Goal: Navigation & Orientation: Find specific page/section

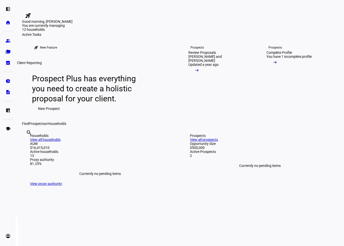
click at [13, 61] on link "bid_landscape Client Reporting" at bounding box center [8, 63] width 10 height 10
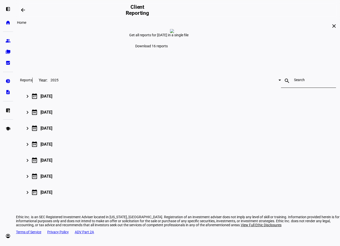
click at [9, 22] on eth-mat-symbol "home" at bounding box center [8, 22] width 5 height 5
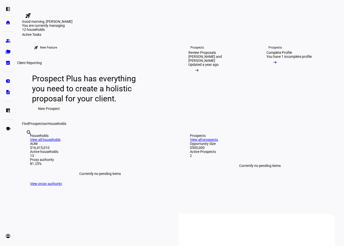
click at [7, 63] on eth-mat-symbol "bid_landscape" at bounding box center [8, 62] width 5 height 5
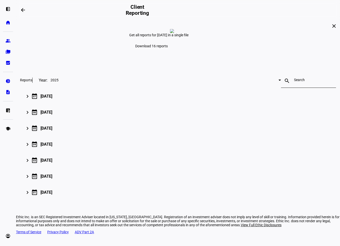
scroll to position [25, 0]
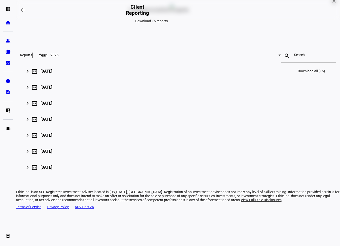
click at [31, 74] on mat-icon "keyboard_arrow_right" at bounding box center [28, 71] width 6 height 6
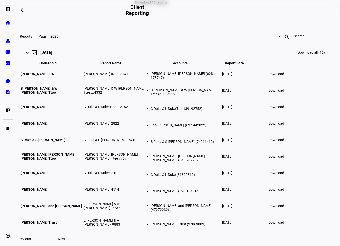
scroll to position [75, 0]
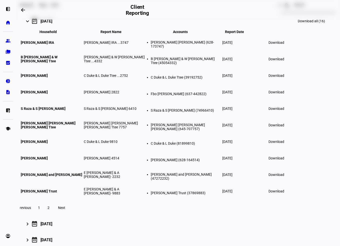
click at [111, 14] on div "arrow_backwards" at bounding box center [70, 10] width 105 height 10
click at [7, 25] on link "home Home" at bounding box center [8, 23] width 10 height 10
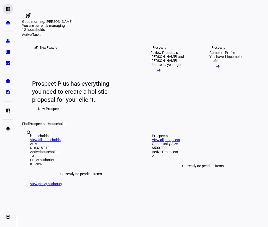
click at [9, 10] on eth-mat-symbol "left_panel_open" at bounding box center [8, 9] width 5 height 5
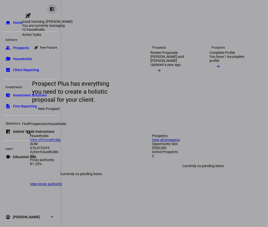
click at [52, 7] on eth-mat-symbol "left_panel_close" at bounding box center [52, 9] width 5 height 5
